Goal: Information Seeking & Learning: Learn about a topic

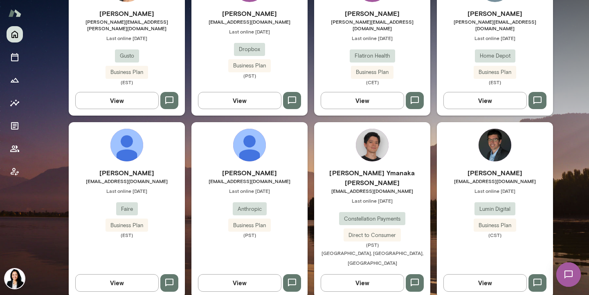
scroll to position [305, 0]
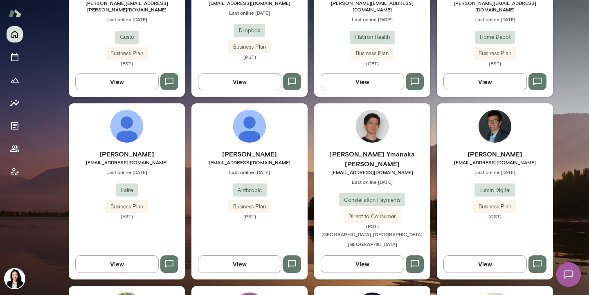
click at [488, 161] on div "Brian Clerc bclerc@lumindigital.com Last online October 2 Lumin Digital Busines…" at bounding box center [495, 184] width 116 height 70
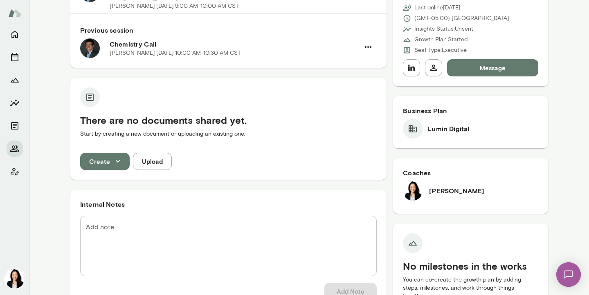
scroll to position [132, 0]
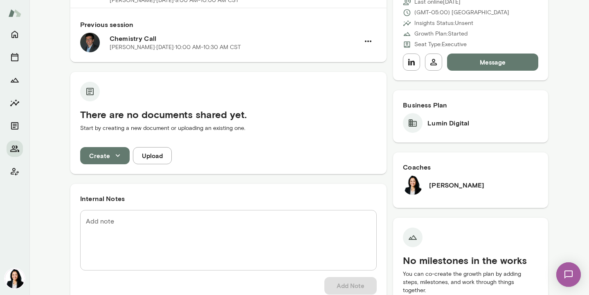
click at [119, 158] on icon "button" at bounding box center [117, 155] width 9 height 9
click at [13, 126] on div at bounding box center [294, 147] width 589 height 295
click at [13, 126] on icon "Documents" at bounding box center [14, 125] width 7 height 7
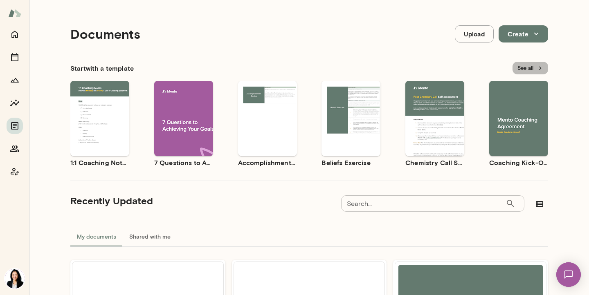
click at [529, 66] on button "See all" at bounding box center [531, 68] width 36 height 13
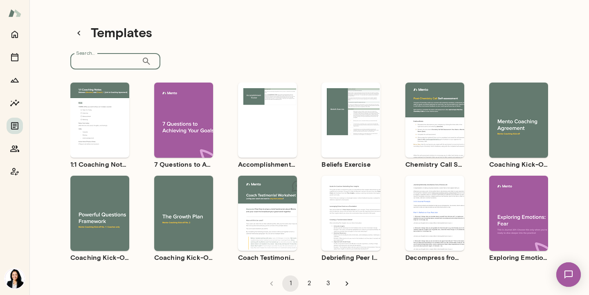
click at [106, 60] on input "Search..." at bounding box center [105, 61] width 71 height 16
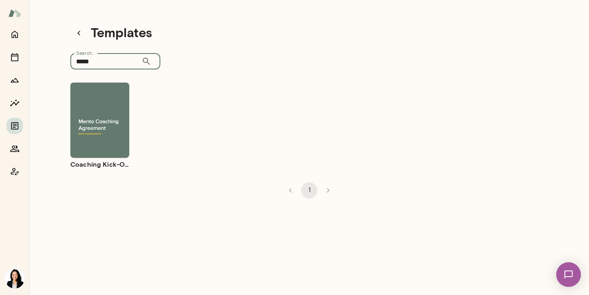
type input "*****"
click at [109, 112] on span "Use template" at bounding box center [105, 113] width 30 height 7
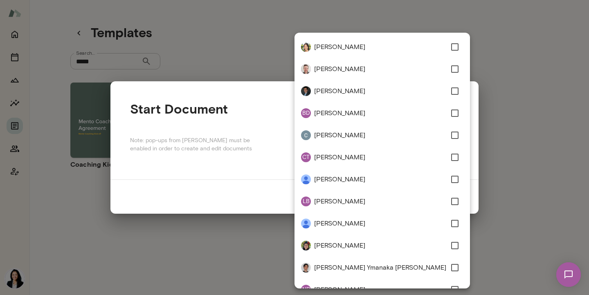
click at [431, 0] on div "**********" at bounding box center [294, 0] width 589 height 0
type input "**********"
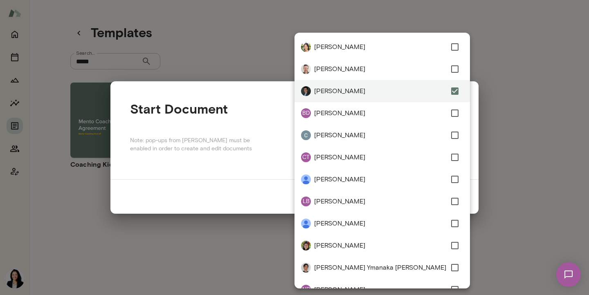
click at [494, 81] on div at bounding box center [294, 147] width 589 height 295
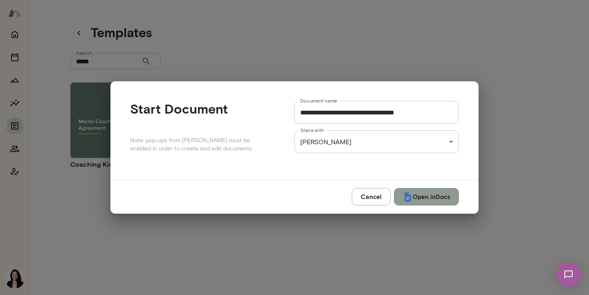
click at [414, 198] on button "Open in Docs" at bounding box center [426, 196] width 65 height 17
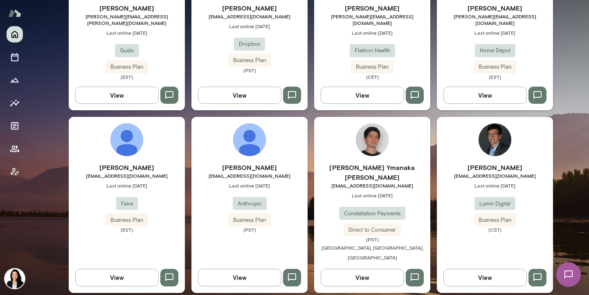
scroll to position [316, 0]
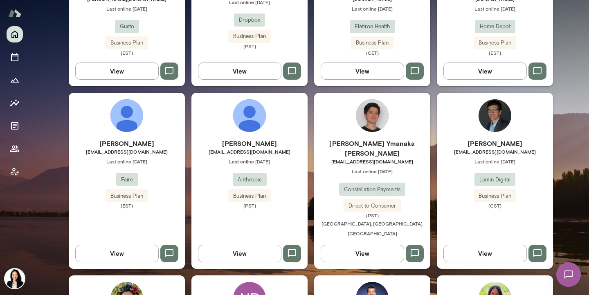
click at [485, 139] on h6 "[PERSON_NAME]" at bounding box center [495, 144] width 116 height 10
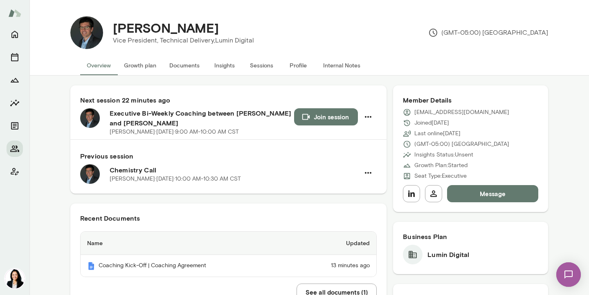
click at [138, 66] on button "Growth plan" at bounding box center [139, 66] width 45 height 20
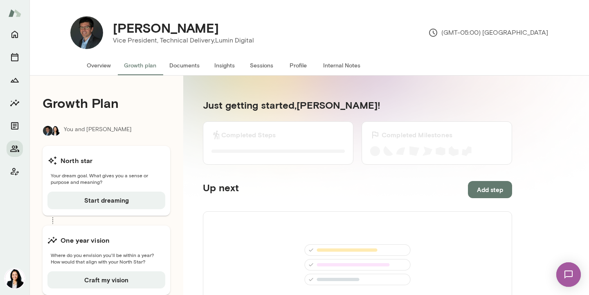
click at [189, 68] on button "Documents" at bounding box center [184, 66] width 43 height 20
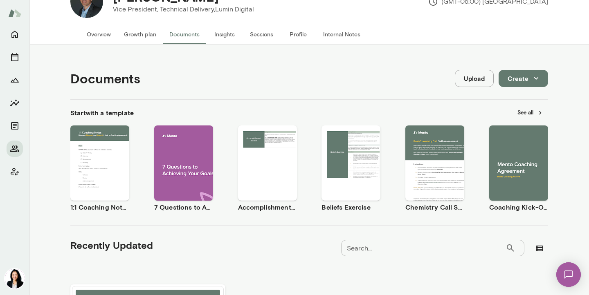
scroll to position [22, 0]
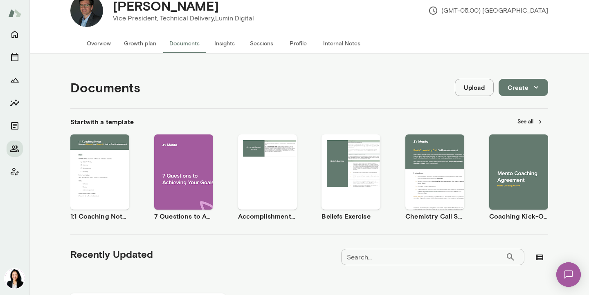
click at [177, 42] on button "Documents" at bounding box center [184, 44] width 43 height 20
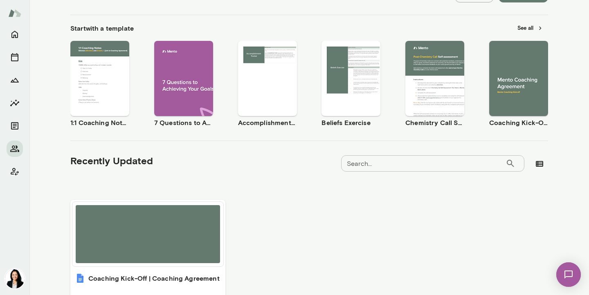
scroll to position [113, 0]
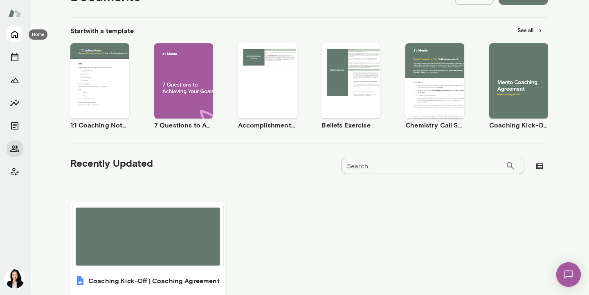
click at [15, 34] on icon "Home" at bounding box center [15, 34] width 10 height 10
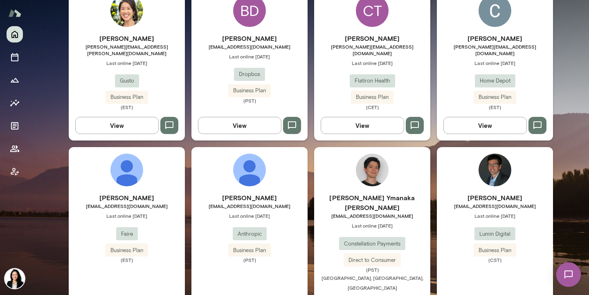
scroll to position [345, 0]
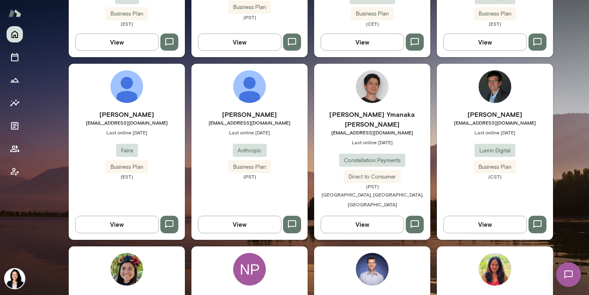
click at [487, 110] on h6 "[PERSON_NAME]" at bounding box center [495, 115] width 116 height 10
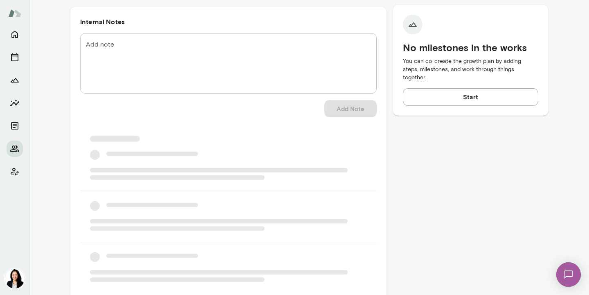
click at [487, 108] on div "Member Details [EMAIL_ADDRESS][DOMAIN_NAME] Joined [DATE] Last online [DATE] (G…" at bounding box center [470, 39] width 155 height 596
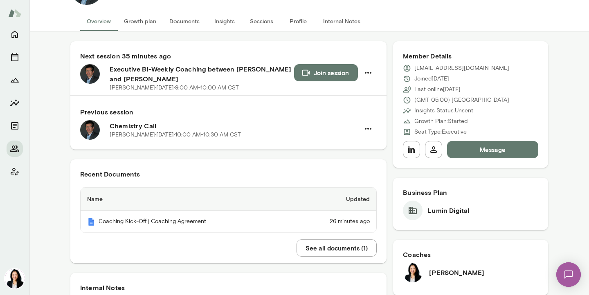
scroll to position [33, 0]
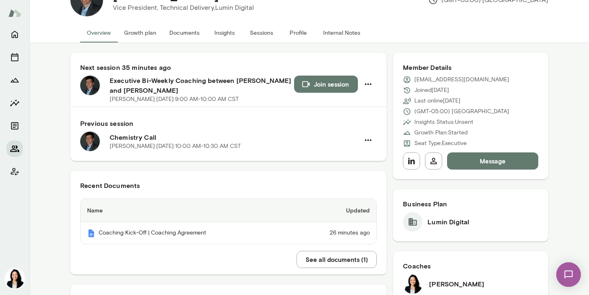
click at [16, 146] on icon "Members" at bounding box center [15, 149] width 10 height 10
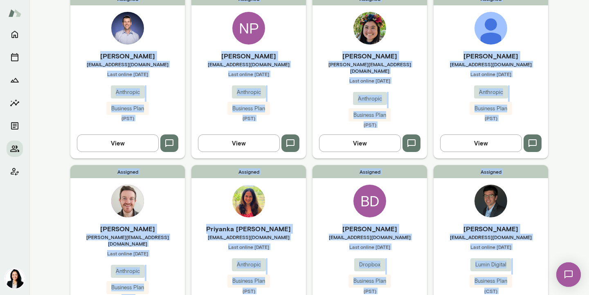
scroll to position [102, 0]
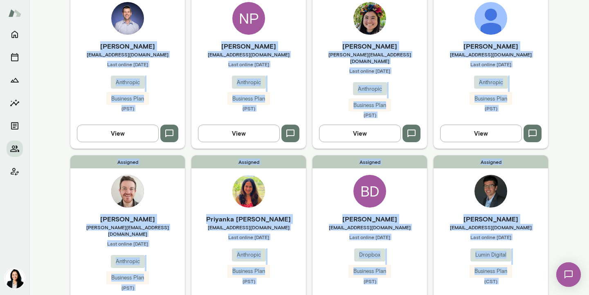
click at [543, 174] on div "Assigned [PERSON_NAME] [EMAIL_ADDRESS][DOMAIN_NAME] Last online [DATE] Lumin Di…" at bounding box center [491, 238] width 115 height 166
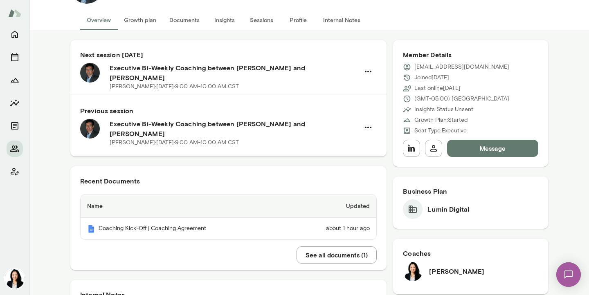
scroll to position [7, 0]
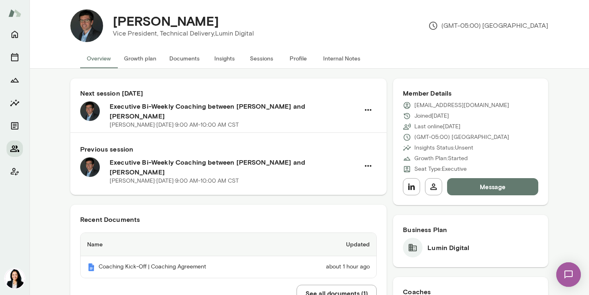
click at [18, 150] on icon "Members" at bounding box center [14, 149] width 9 height 7
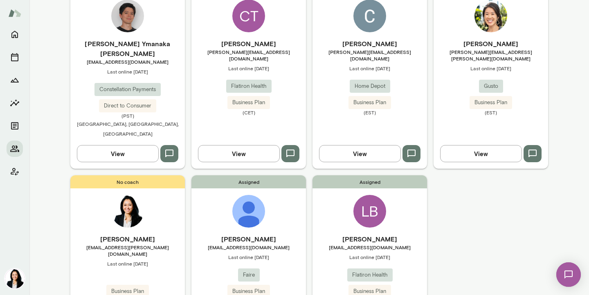
scroll to position [479, 0]
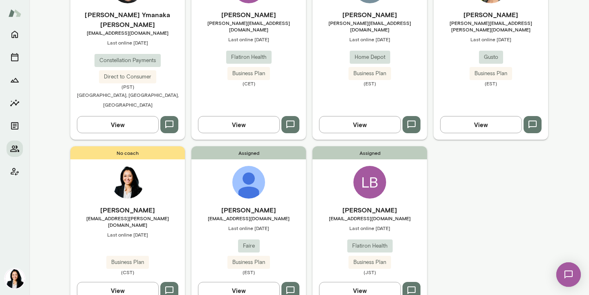
click at [391, 205] on div "[PERSON_NAME] [PERSON_NAME][EMAIL_ADDRESS][DOMAIN_NAME] Last online [DATE] Flat…" at bounding box center [370, 240] width 115 height 70
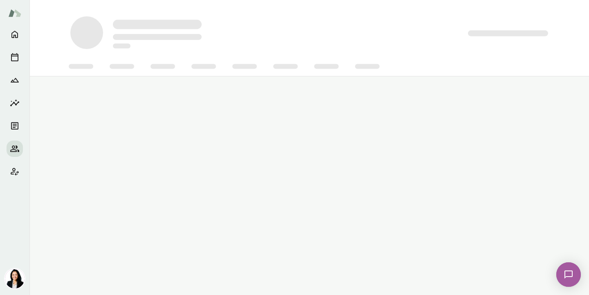
click at [391, 191] on main at bounding box center [309, 147] width 560 height 295
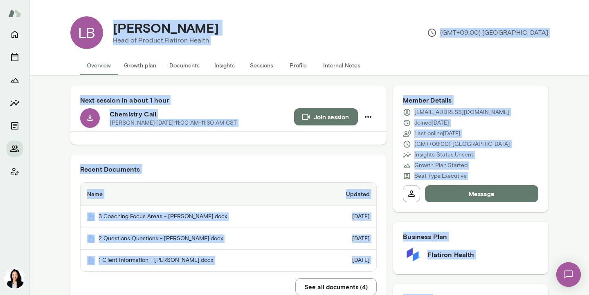
click at [368, 35] on div "[PERSON_NAME] Head of Product, Flatiron Health (GMT+09:00) [GEOGRAPHIC_DATA]" at bounding box center [325, 32] width 445 height 33
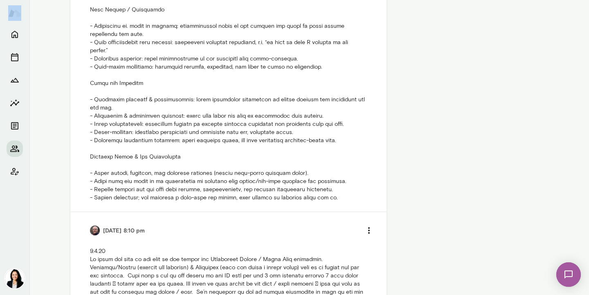
scroll to position [720, 0]
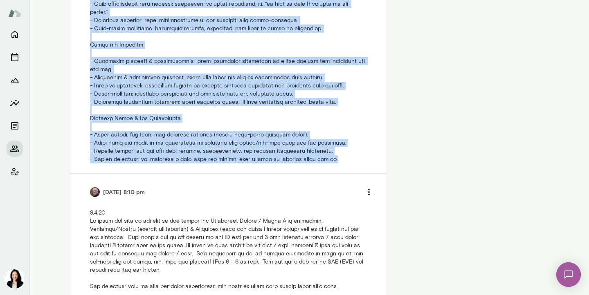
drag, startPoint x: 90, startPoint y: 88, endPoint x: 338, endPoint y: 160, distance: 258.8
copy p "Loremipsum & Dolorsi Ametcon - Adip: Elitsedd eiusmod temp i UT-labor etdo, mag…"
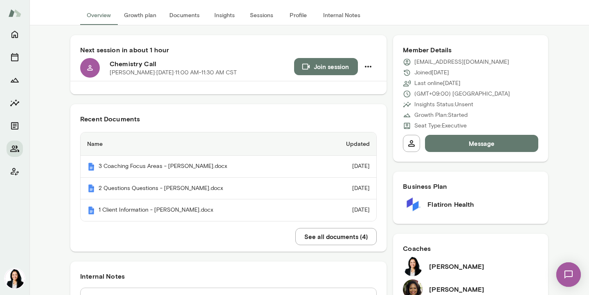
scroll to position [55, 0]
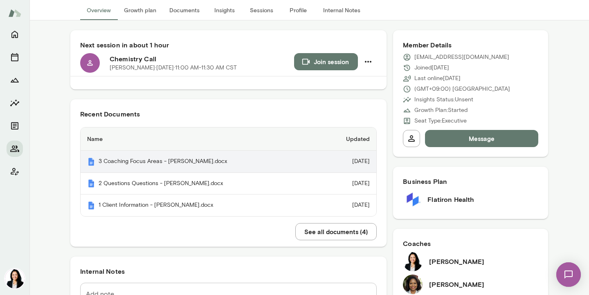
click at [191, 160] on th "3 Coaching Focus Areas - [PERSON_NAME].docx" at bounding box center [200, 162] width 238 height 22
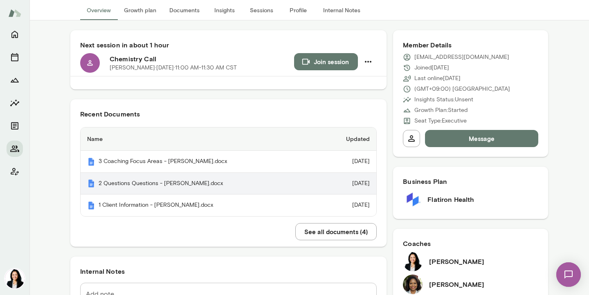
click at [195, 182] on th "2 Questions Questions - [PERSON_NAME].docx" at bounding box center [200, 184] width 238 height 22
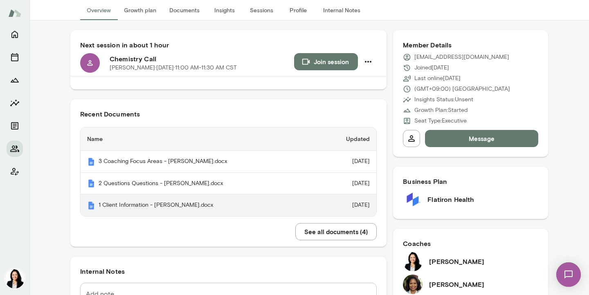
click at [200, 202] on th "1 Client Information - [PERSON_NAME].docx" at bounding box center [200, 206] width 238 height 22
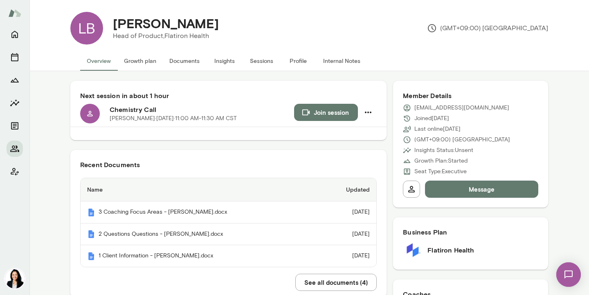
scroll to position [2, 0]
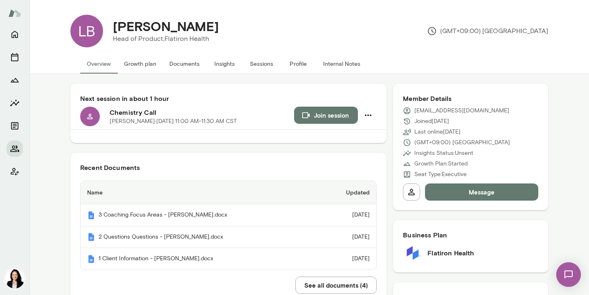
click at [330, 63] on button "Internal Notes" at bounding box center [342, 64] width 50 height 20
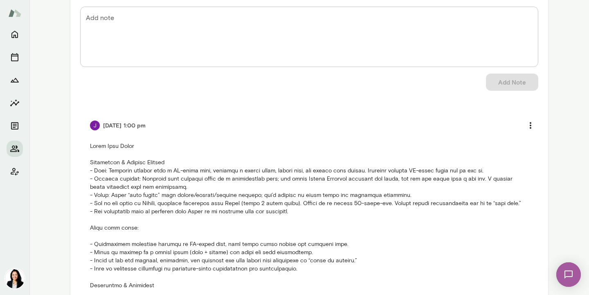
scroll to position [116, 0]
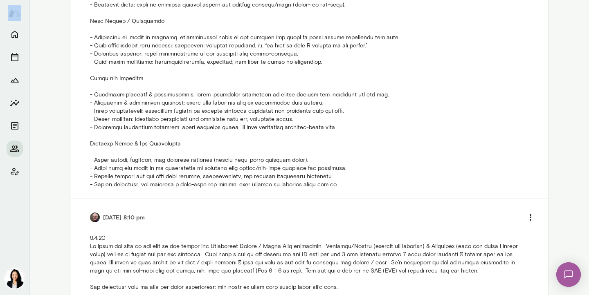
scroll to position [454, 0]
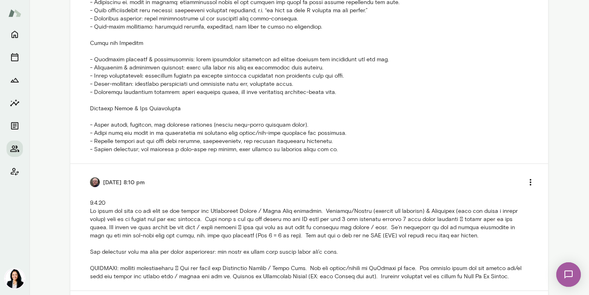
drag, startPoint x: 91, startPoint y: 152, endPoint x: 331, endPoint y: 156, distance: 239.3
copy div "[DATE] 1:00 pm Match Call Notes"
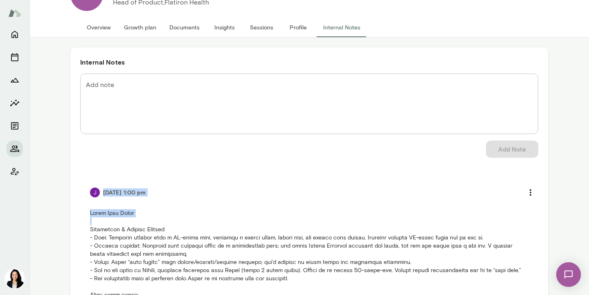
scroll to position [0, 0]
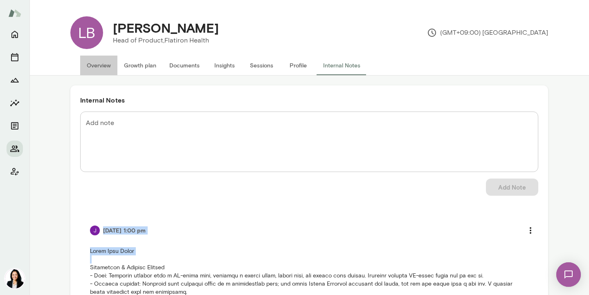
click at [94, 65] on button "Overview" at bounding box center [98, 66] width 37 height 20
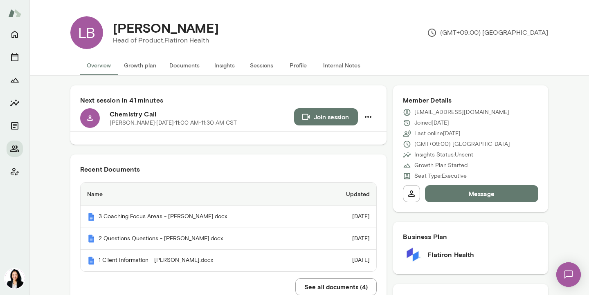
click at [289, 66] on button "Profile" at bounding box center [298, 66] width 37 height 20
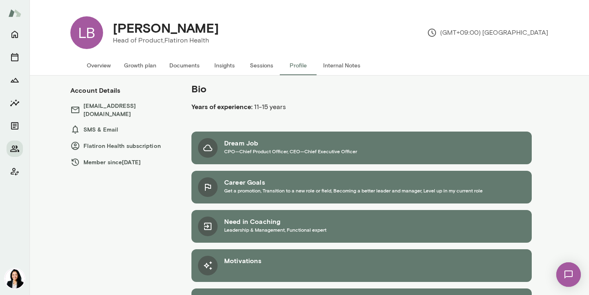
click at [345, 64] on button "Internal Notes" at bounding box center [342, 66] width 50 height 20
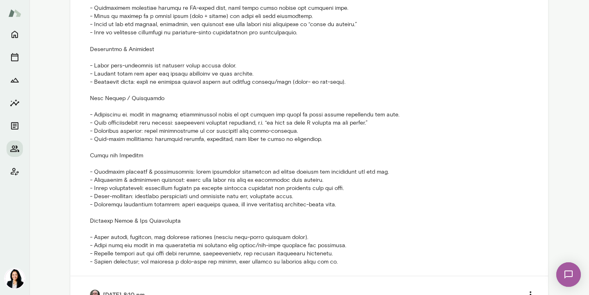
scroll to position [353, 0]
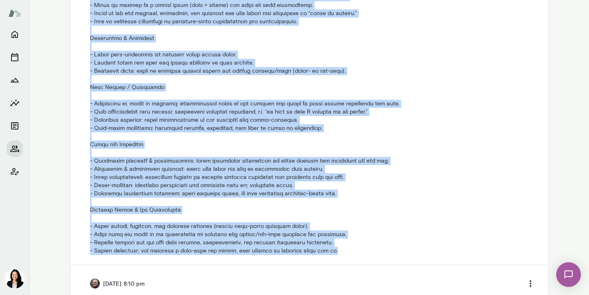
drag, startPoint x: 90, startPoint y: 31, endPoint x: 344, endPoint y: 250, distance: 334.7
click at [344, 250] on p at bounding box center [309, 75] width 439 height 360
copy p "Lorem Ipsu Dolor Sitametcon & Adipisc Elitsed - Doei: Temporin utlabor etdo m A…"
